Goal: Information Seeking & Learning: Learn about a topic

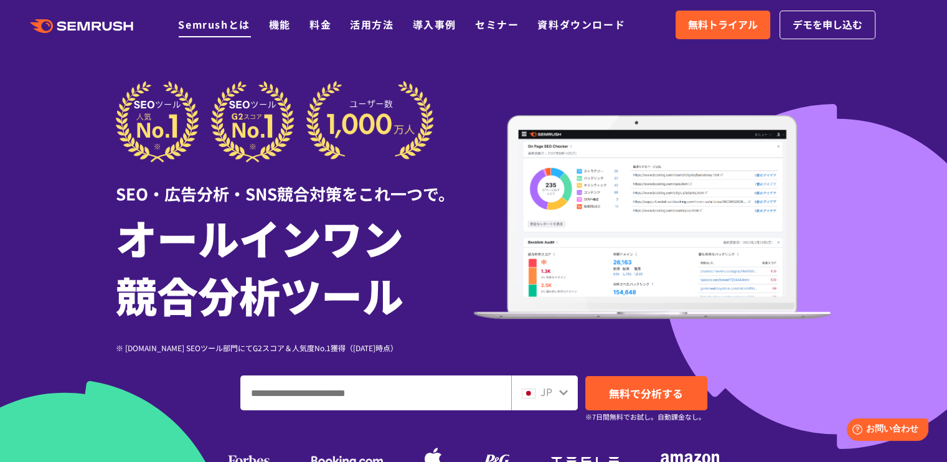
click at [219, 19] on link "Semrushとは" at bounding box center [214, 24] width 72 height 15
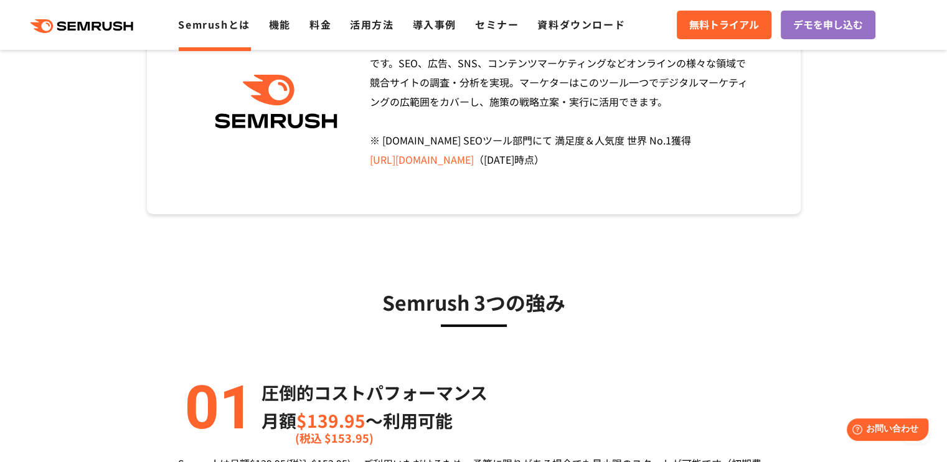
scroll to position [187, 0]
